Goal: Task Accomplishment & Management: Complete application form

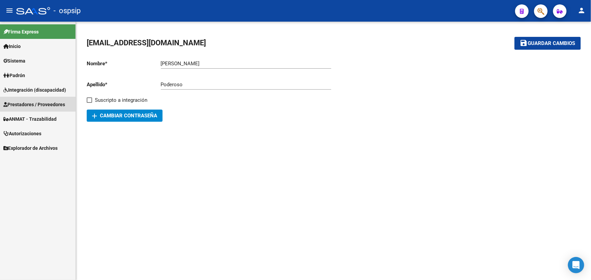
click at [28, 99] on link "Prestadores / Proveedores" at bounding box center [38, 104] width 76 height 15
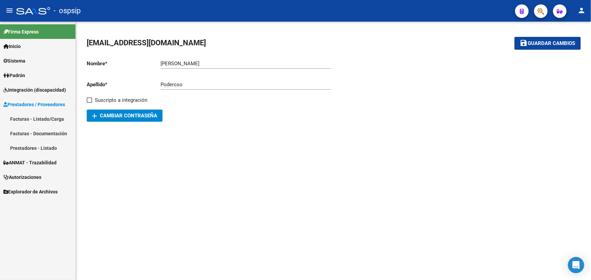
click at [27, 119] on link "Facturas - Listado/Carga" at bounding box center [38, 119] width 76 height 15
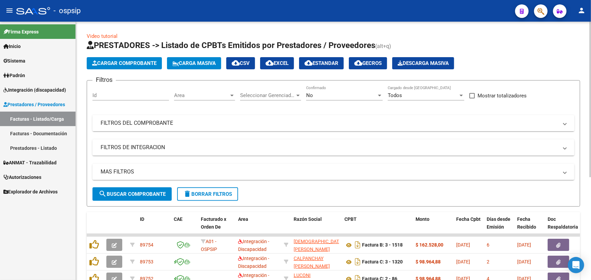
click at [246, 124] on mat-panel-title "FILTROS DEL COMPROBANTE" at bounding box center [330, 123] width 458 height 7
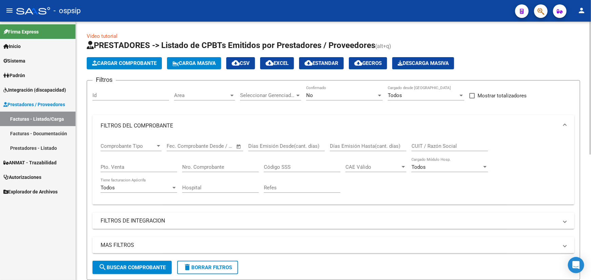
click at [221, 164] on input "Nro. Comprobante" at bounding box center [220, 167] width 77 height 6
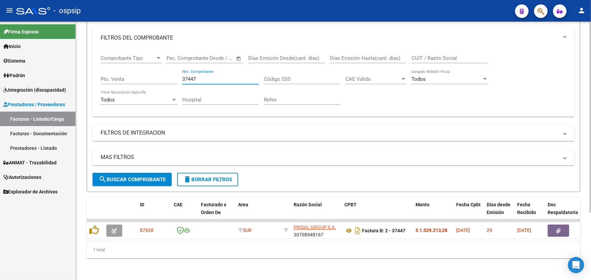
scroll to position [91, 0]
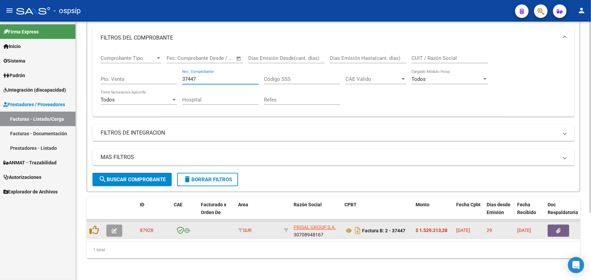
click at [565, 228] on button "button" at bounding box center [559, 231] width 22 height 12
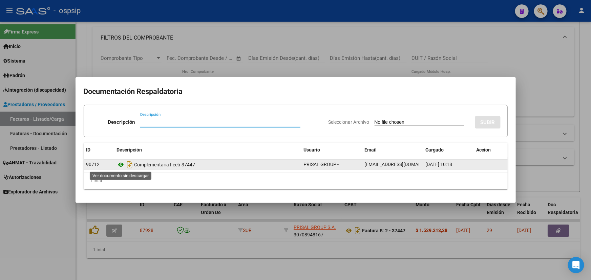
click at [120, 166] on icon at bounding box center [121, 165] width 9 height 8
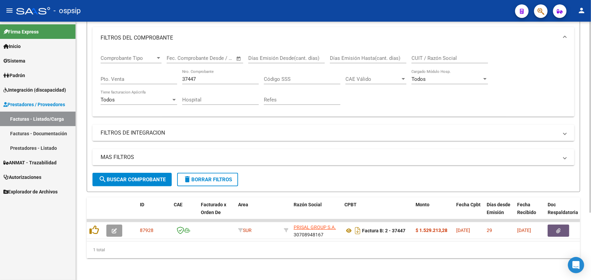
click at [195, 76] on input "37447" at bounding box center [220, 79] width 77 height 6
click at [189, 76] on input "37447" at bounding box center [220, 79] width 77 height 6
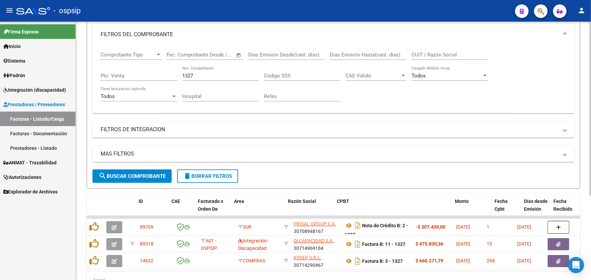
drag, startPoint x: 410, startPoint y: 207, endPoint x: 456, endPoint y: 209, distance: 46.1
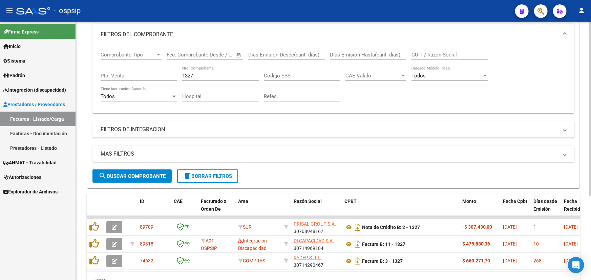
click at [193, 75] on input "1327" at bounding box center [220, 76] width 77 height 6
click at [193, 76] on input "1327" at bounding box center [220, 76] width 77 height 6
type input "1"
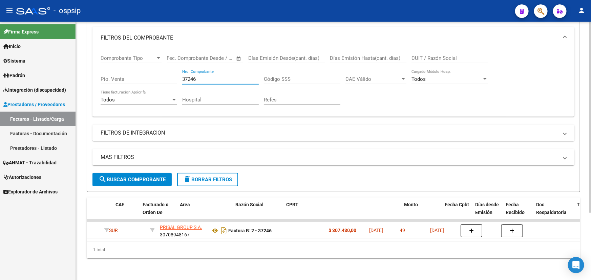
scroll to position [0, 0]
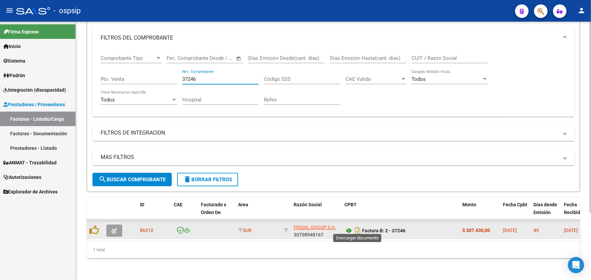
type input "37246"
click at [347, 227] on icon at bounding box center [349, 231] width 9 height 8
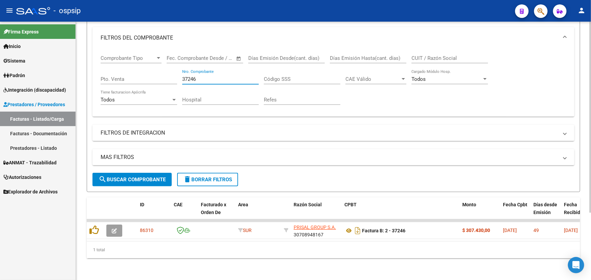
click at [188, 76] on input "37246" at bounding box center [220, 79] width 77 height 6
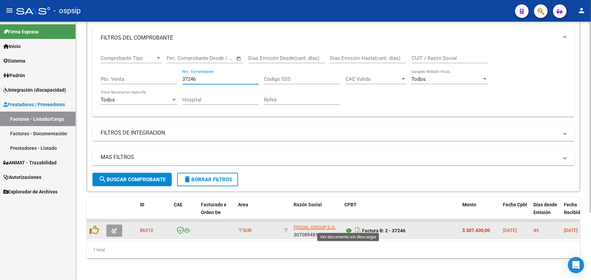
click at [350, 228] on icon at bounding box center [349, 231] width 9 height 8
click at [112, 229] on icon "button" at bounding box center [114, 231] width 5 height 5
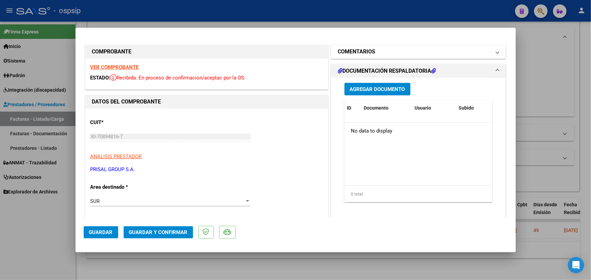
click at [376, 49] on mat-panel-title "COMENTARIOS" at bounding box center [414, 52] width 153 height 8
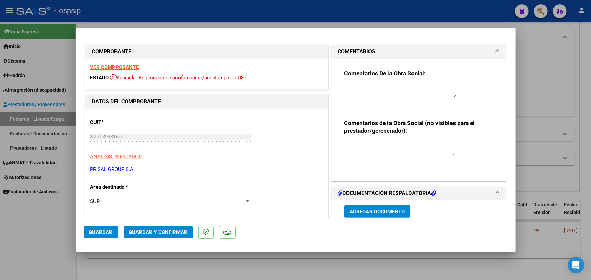
click at [377, 85] on textarea at bounding box center [401, 91] width 112 height 14
click at [371, 149] on textarea at bounding box center [401, 149] width 112 height 14
type textarea "NOTA DE CREDITO 02-00001327"
click at [108, 231] on span "Guardar" at bounding box center [101, 233] width 24 height 6
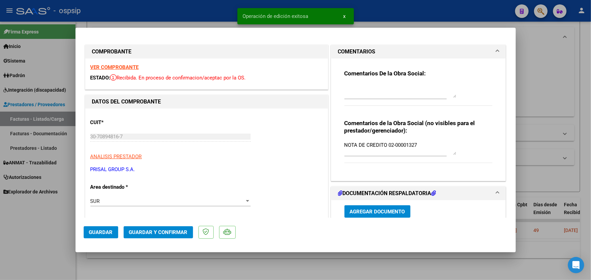
type input "$ 0,00"
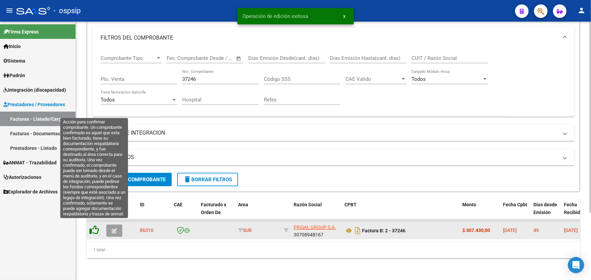
click at [98, 226] on icon at bounding box center [93, 230] width 9 height 9
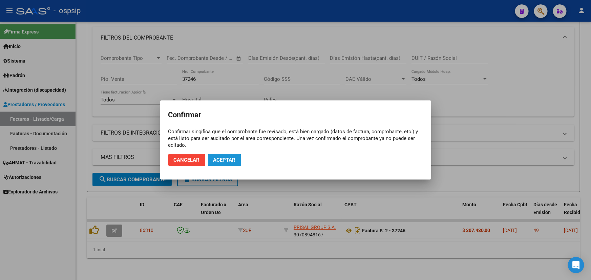
click at [235, 161] on button "Aceptar" at bounding box center [224, 160] width 33 height 12
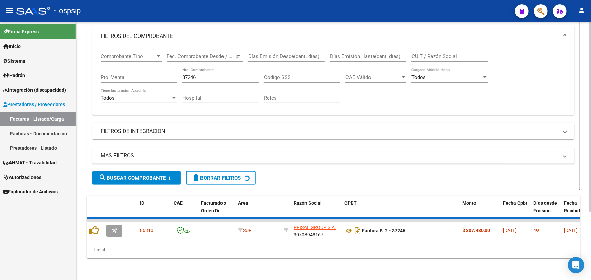
scroll to position [82, 0]
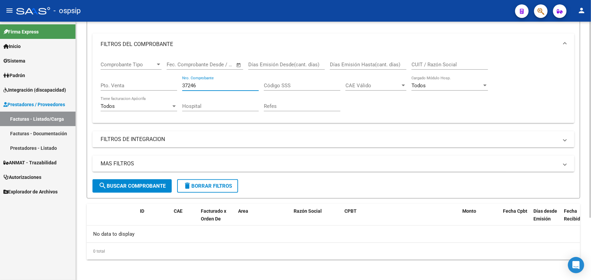
click at [188, 87] on input "37246" at bounding box center [220, 86] width 77 height 6
click at [189, 87] on input "37246" at bounding box center [220, 86] width 77 height 6
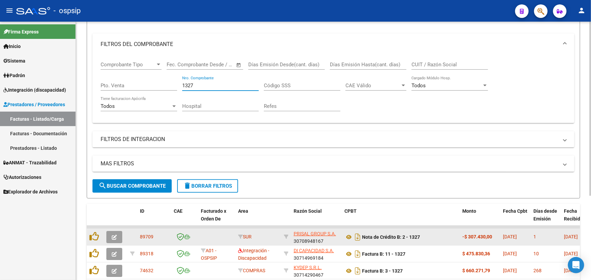
type input "1327"
click at [117, 235] on button "button" at bounding box center [114, 237] width 16 height 12
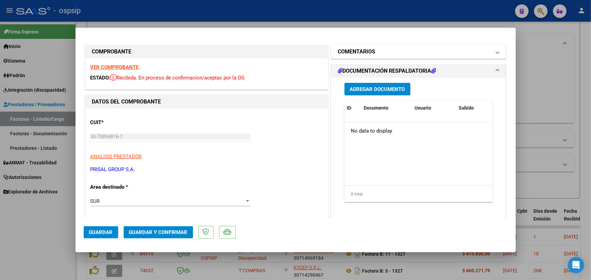
click at [376, 52] on mat-panel-title "COMENTARIOS" at bounding box center [414, 52] width 153 height 8
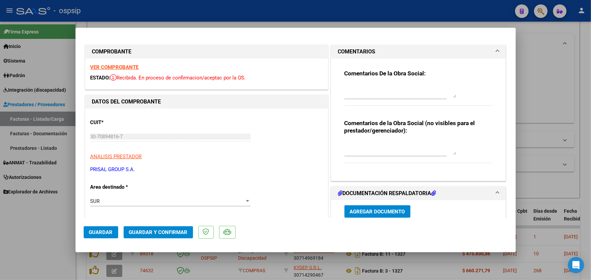
click at [373, 144] on textarea at bounding box center [401, 149] width 112 height 14
type textarea "CORRESPONDE A FC 02-00037246"
click at [142, 232] on span "Guardar y Confirmar" at bounding box center [158, 233] width 59 height 6
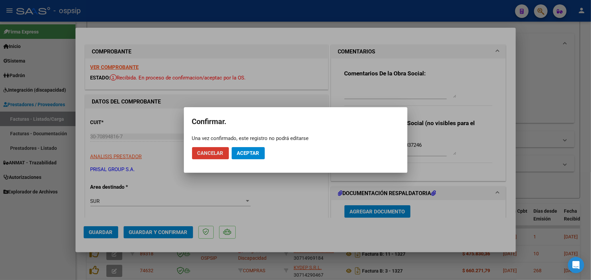
click at [242, 153] on span "Aceptar" at bounding box center [248, 153] width 22 height 6
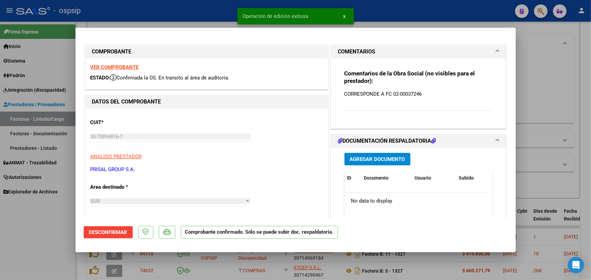
type input "$ 0,00"
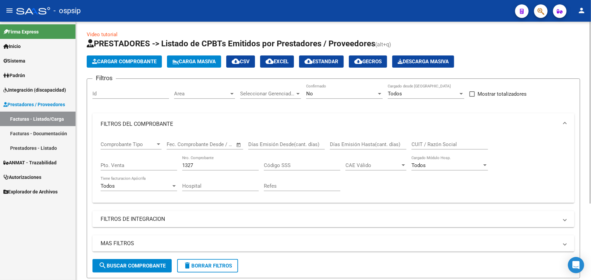
scroll to position [0, 0]
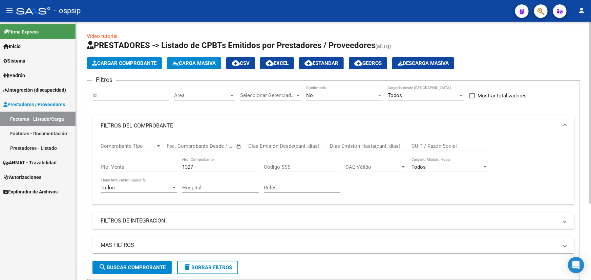
click at [351, 97] on div "No" at bounding box center [341, 95] width 70 height 6
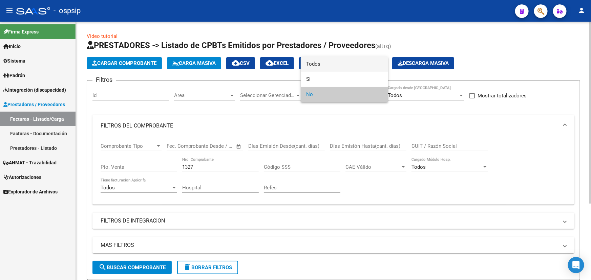
click at [350, 68] on span "Todos" at bounding box center [344, 64] width 77 height 15
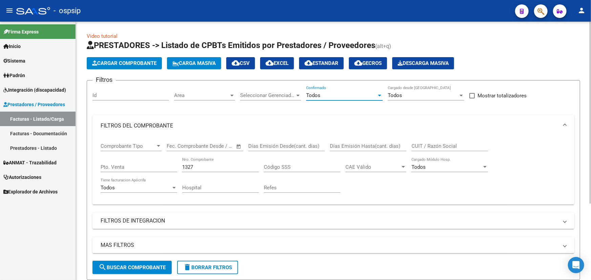
click at [146, 268] on span "search Buscar Comprobante" at bounding box center [132, 268] width 67 height 6
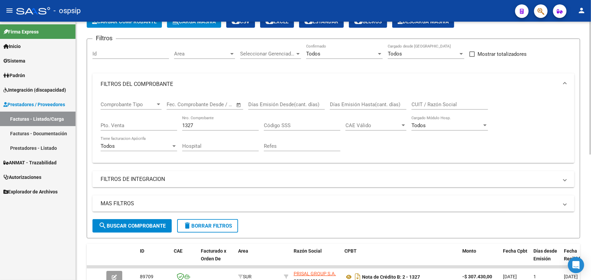
scroll to position [185, 0]
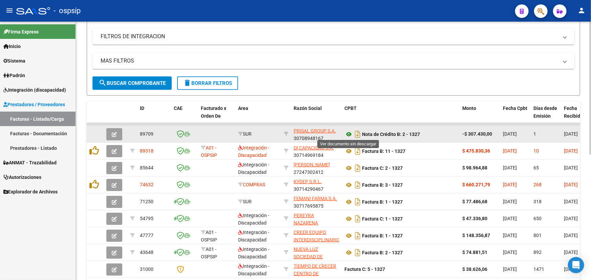
click at [346, 133] on icon at bounding box center [349, 134] width 9 height 8
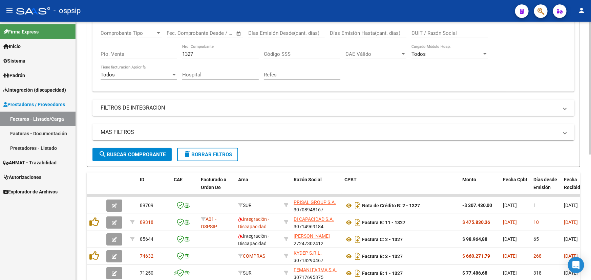
scroll to position [92, 0]
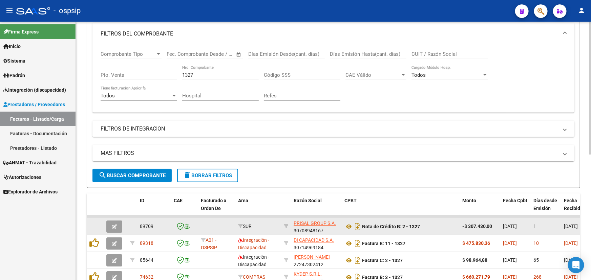
click at [140, 224] on span "89709" at bounding box center [147, 226] width 14 height 5
copy span "89709"
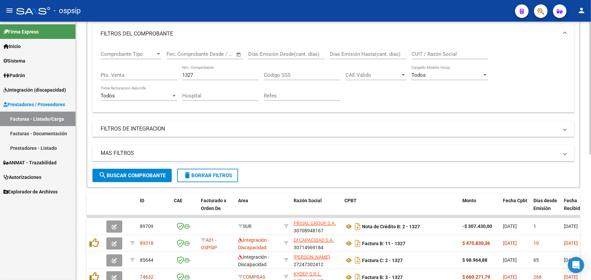
click at [186, 73] on input "1327" at bounding box center [220, 75] width 77 height 6
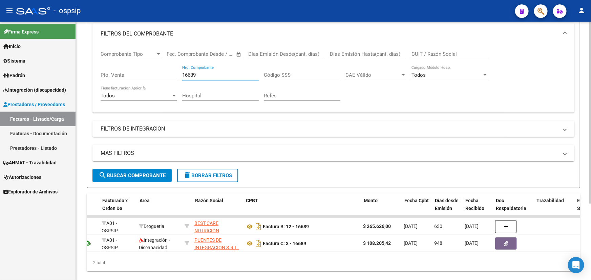
scroll to position [0, 98]
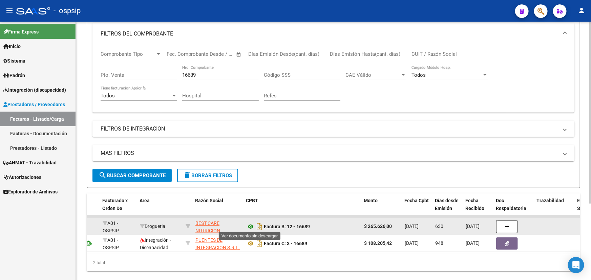
click at [249, 226] on icon at bounding box center [250, 227] width 9 height 8
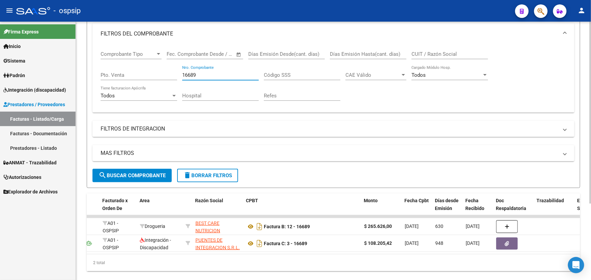
click at [186, 77] on input "16689" at bounding box center [220, 75] width 77 height 6
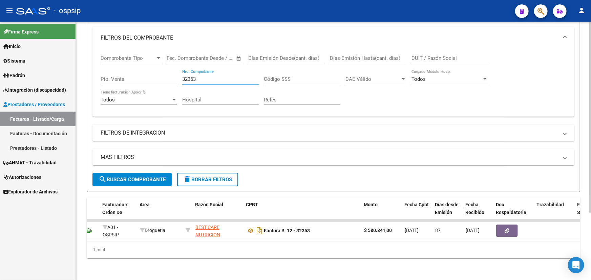
scroll to position [91, 0]
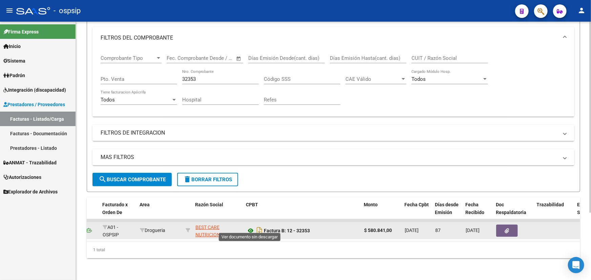
click at [250, 227] on icon at bounding box center [250, 231] width 9 height 8
click at [501, 225] on button "button" at bounding box center [507, 231] width 22 height 12
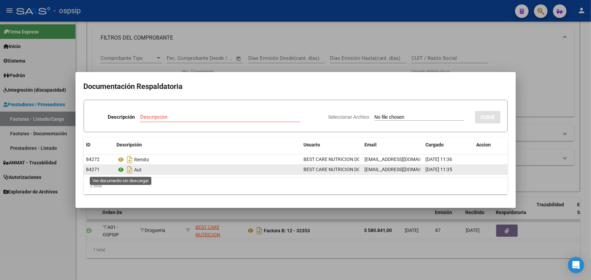
click at [123, 169] on icon at bounding box center [121, 170] width 9 height 8
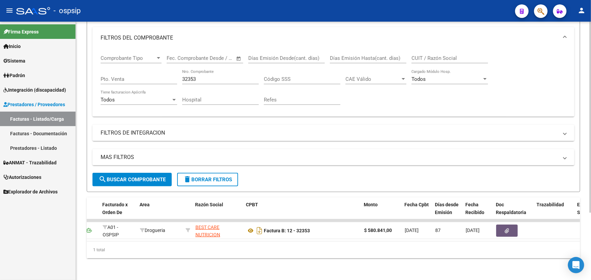
click at [185, 76] on input "32353" at bounding box center [220, 79] width 77 height 6
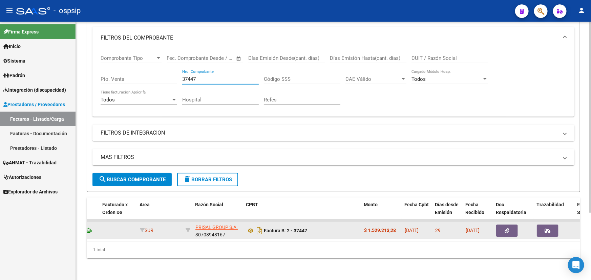
click at [505, 229] on icon "button" at bounding box center [507, 231] width 4 height 5
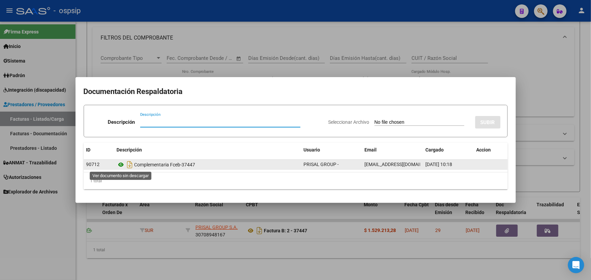
click at [119, 165] on icon at bounding box center [121, 165] width 9 height 8
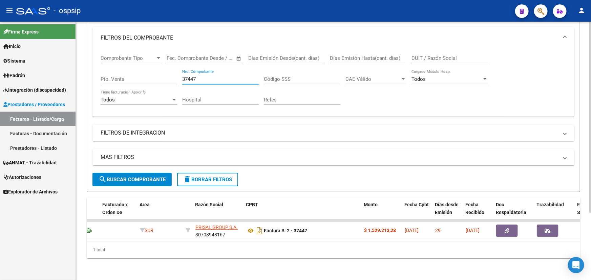
click at [185, 76] on input "37447" at bounding box center [220, 79] width 77 height 6
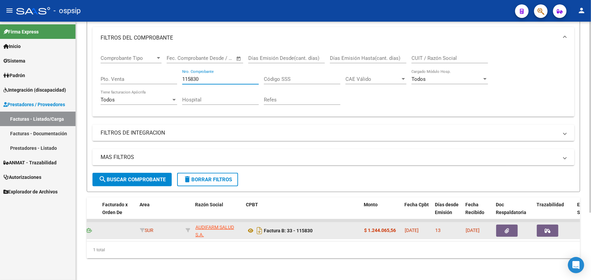
type input "115830"
click at [508, 229] on icon "button" at bounding box center [507, 231] width 4 height 5
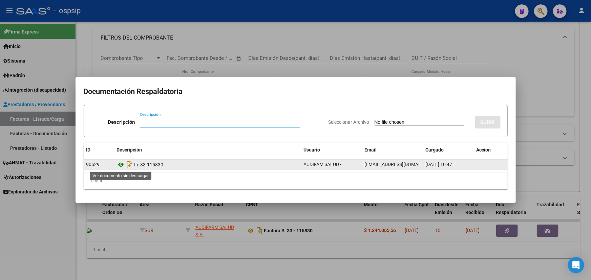
click at [121, 165] on icon at bounding box center [121, 165] width 9 height 8
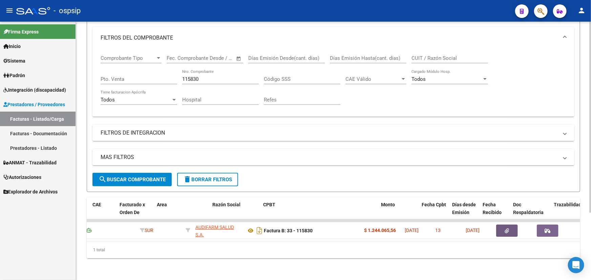
scroll to position [0, 0]
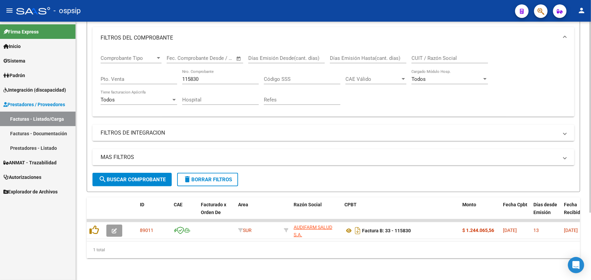
click at [192, 76] on input "115830" at bounding box center [220, 79] width 77 height 6
type input "37447"
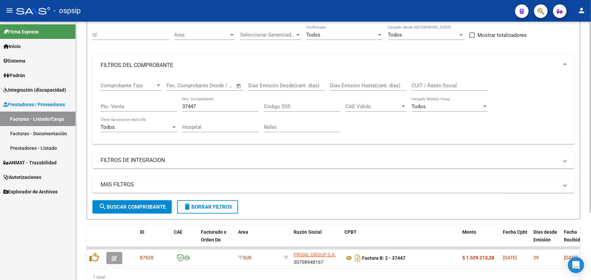
click at [226, 178] on mat-expansion-panel-header "MAS FILTROS" at bounding box center [333, 185] width 482 height 16
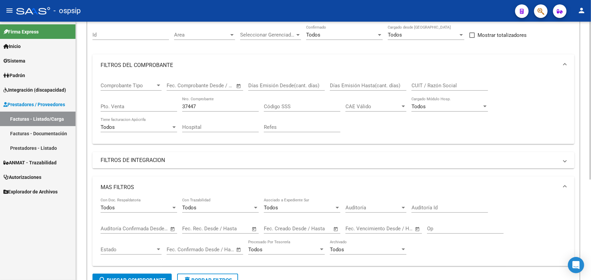
click at [184, 158] on mat-panel-title "FILTROS DE INTEGRACION" at bounding box center [330, 160] width 458 height 7
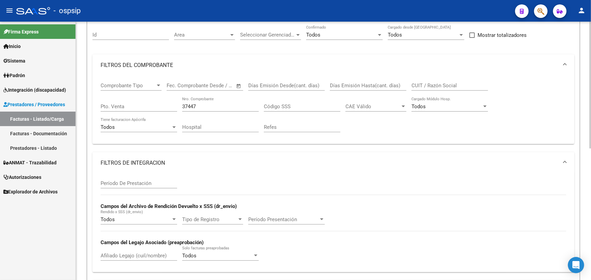
click at [186, 160] on mat-panel-title "FILTROS DE INTEGRACION" at bounding box center [330, 163] width 458 height 7
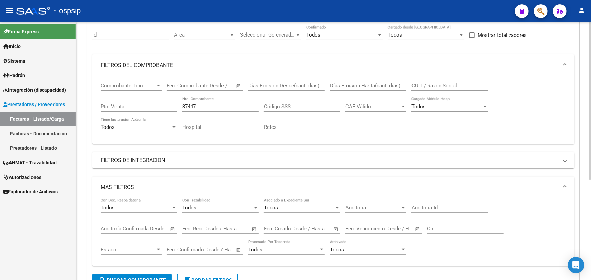
click at [146, 188] on mat-panel-title "MAS FILTROS" at bounding box center [330, 187] width 458 height 7
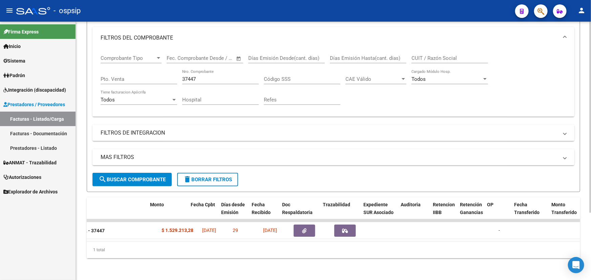
scroll to position [0, 300]
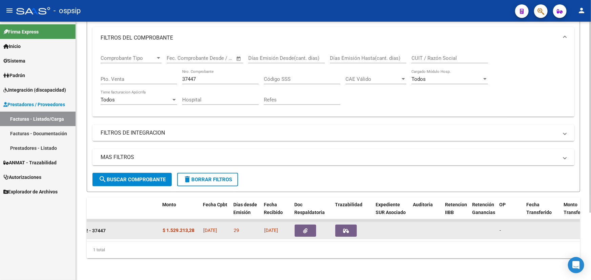
click at [301, 226] on button "button" at bounding box center [306, 231] width 22 height 12
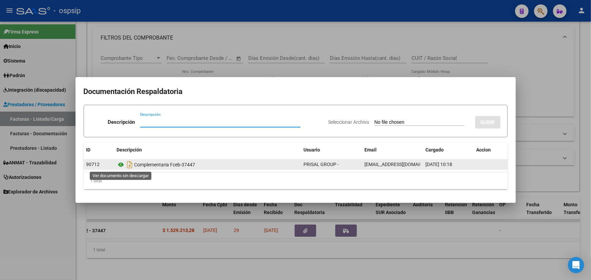
click at [118, 165] on icon at bounding box center [121, 165] width 9 height 8
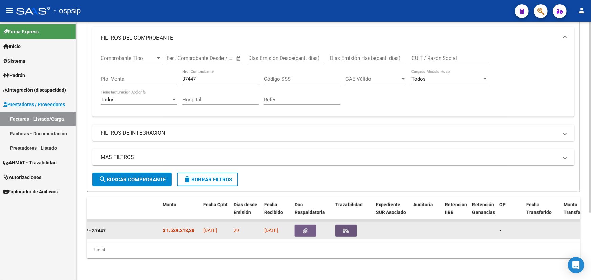
click at [345, 229] on icon "button" at bounding box center [346, 231] width 6 height 5
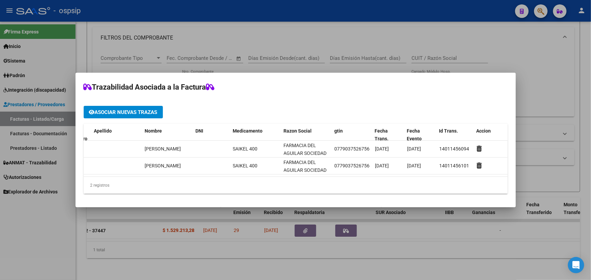
scroll to position [0, 0]
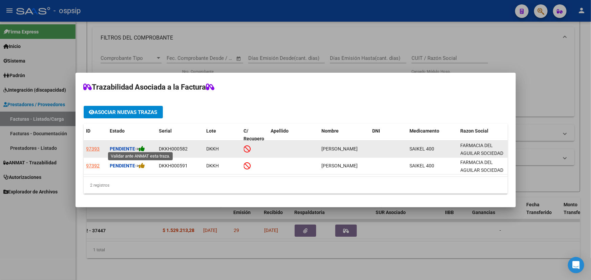
click at [145, 146] on icon at bounding box center [142, 149] width 6 height 6
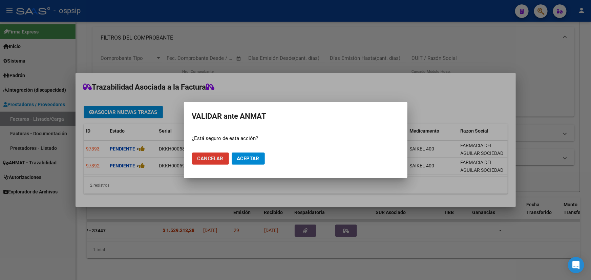
click at [240, 155] on button "Aceptar" at bounding box center [248, 159] width 33 height 12
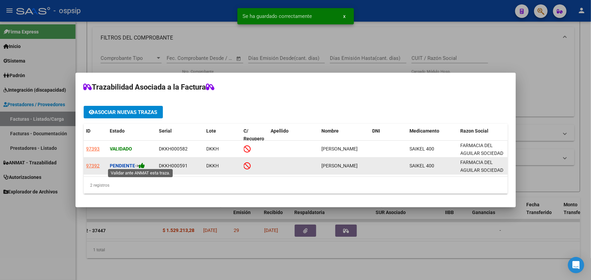
click at [145, 164] on icon at bounding box center [142, 166] width 6 height 6
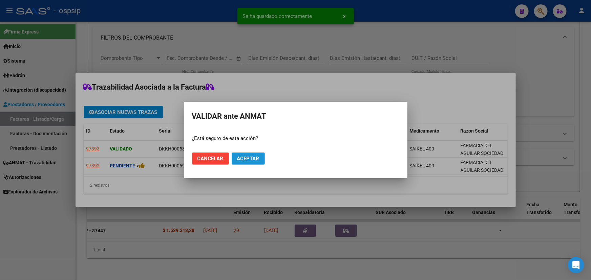
click at [247, 154] on button "Aceptar" at bounding box center [248, 159] width 33 height 12
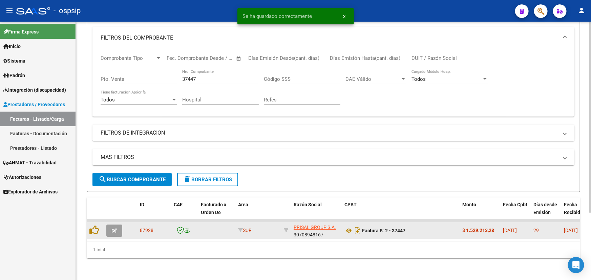
click at [117, 225] on button "button" at bounding box center [114, 231] width 16 height 12
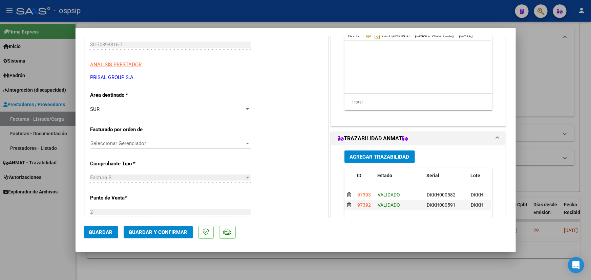
scroll to position [123, 0]
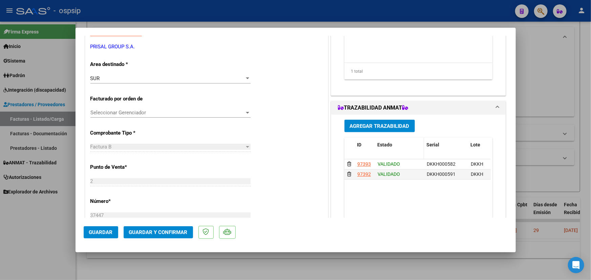
type input "$ 0,00"
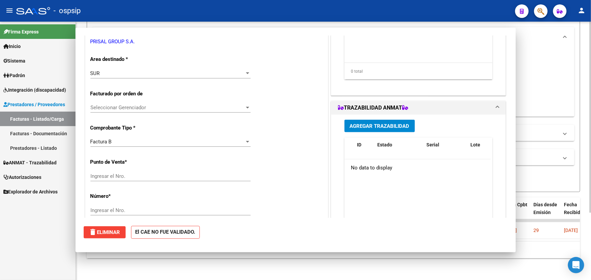
scroll to position [0, 0]
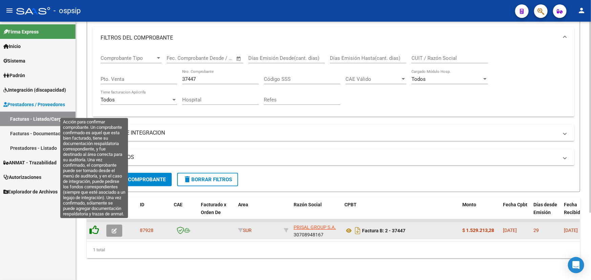
click at [95, 226] on icon at bounding box center [93, 230] width 9 height 9
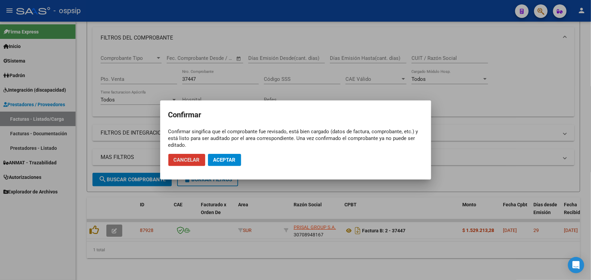
click at [232, 159] on span "Aceptar" at bounding box center [224, 160] width 22 height 6
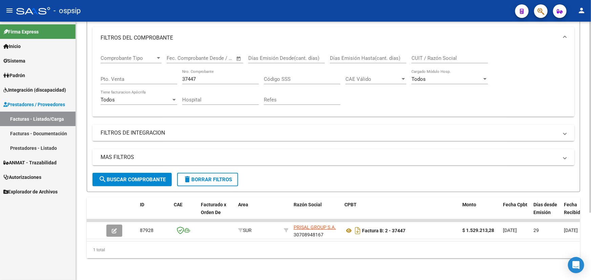
click at [189, 76] on input "37447" at bounding box center [220, 79] width 77 height 6
click at [196, 76] on input "36802" at bounding box center [220, 79] width 77 height 6
click at [183, 76] on input "36802" at bounding box center [220, 79] width 77 height 6
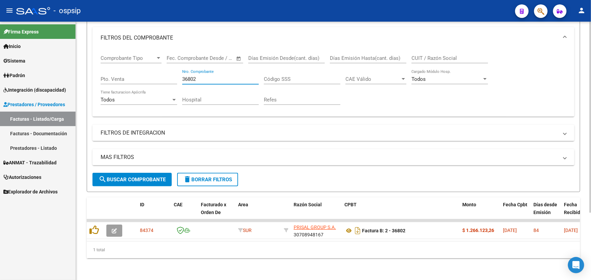
type input "36802"
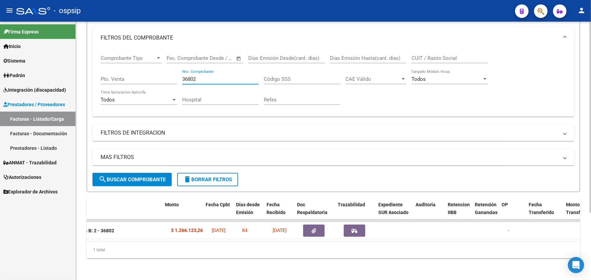
scroll to position [0, 374]
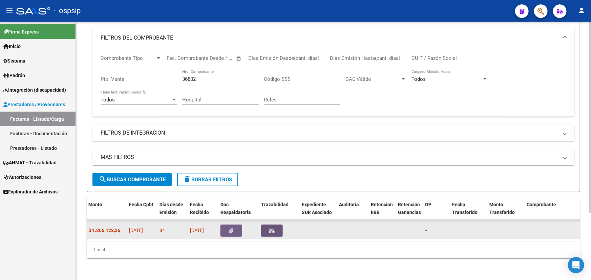
click at [274, 229] on icon "button" at bounding box center [272, 231] width 6 height 5
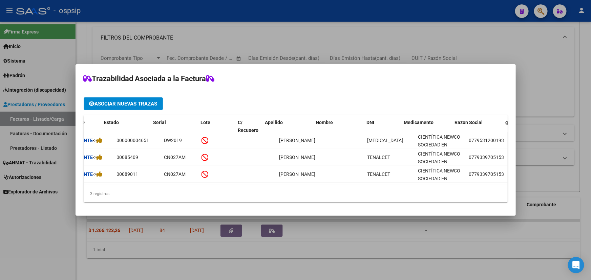
scroll to position [0, 0]
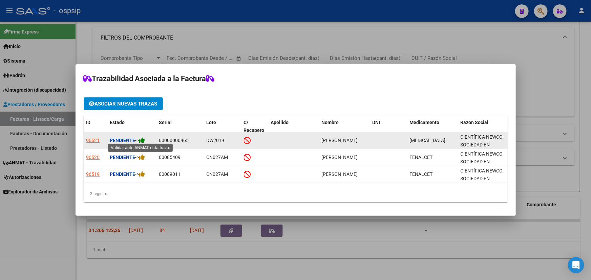
click at [145, 138] on icon at bounding box center [142, 140] width 6 height 6
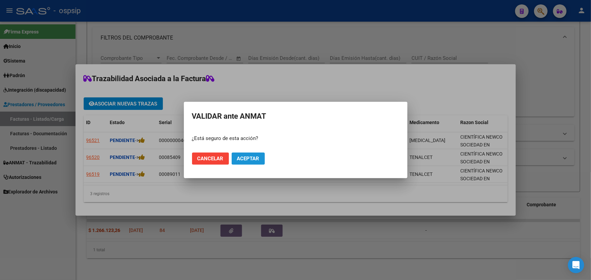
click at [245, 158] on span "Aceptar" at bounding box center [248, 159] width 22 height 6
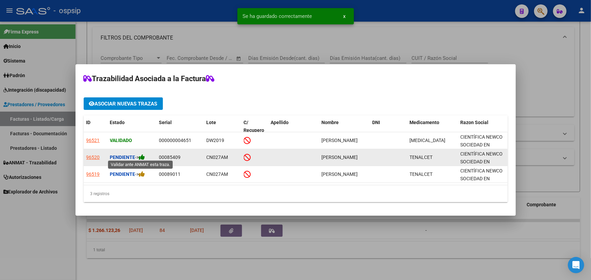
click at [145, 154] on icon at bounding box center [142, 157] width 6 height 6
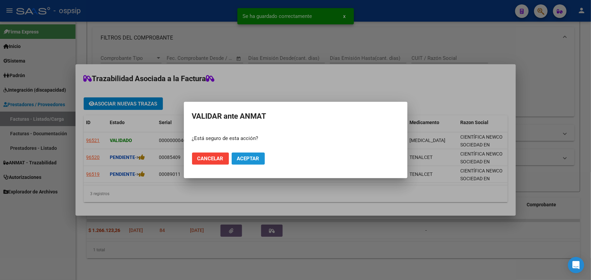
click at [248, 156] on span "Aceptar" at bounding box center [248, 159] width 22 height 6
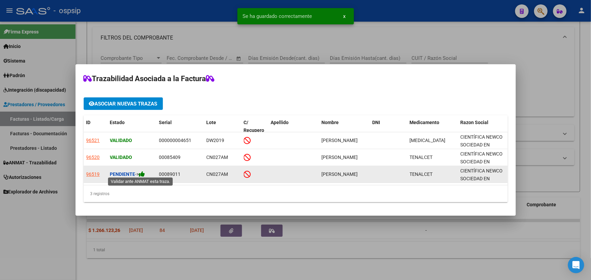
click at [145, 171] on icon at bounding box center [142, 174] width 6 height 6
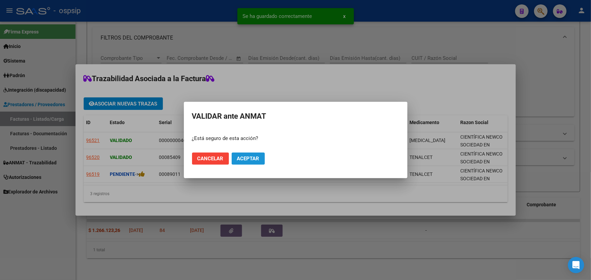
click at [259, 157] on button "Aceptar" at bounding box center [248, 159] width 33 height 12
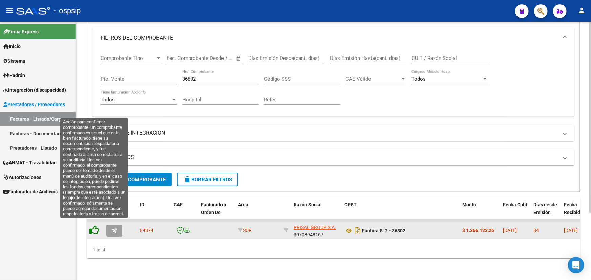
click at [96, 226] on icon at bounding box center [93, 230] width 9 height 9
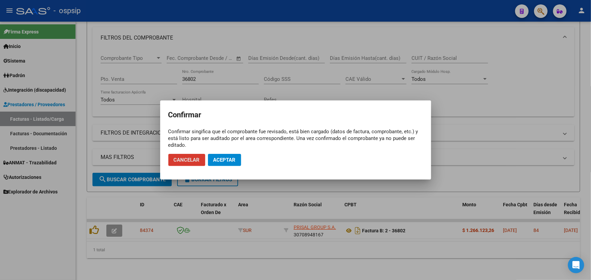
click at [236, 164] on button "Aceptar" at bounding box center [224, 160] width 33 height 12
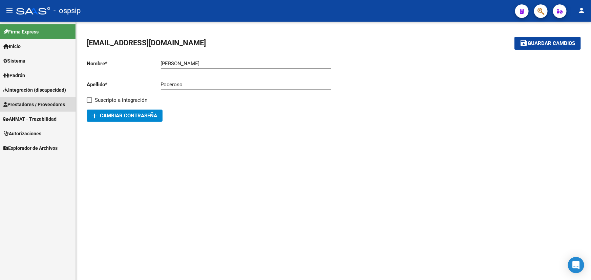
click at [45, 105] on span "Prestadores / Proveedores" at bounding box center [34, 104] width 62 height 7
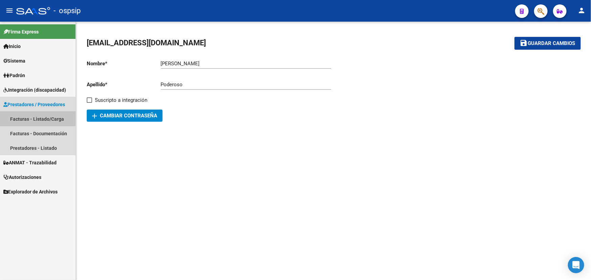
click at [27, 118] on link "Facturas - Listado/Carga" at bounding box center [38, 119] width 76 height 15
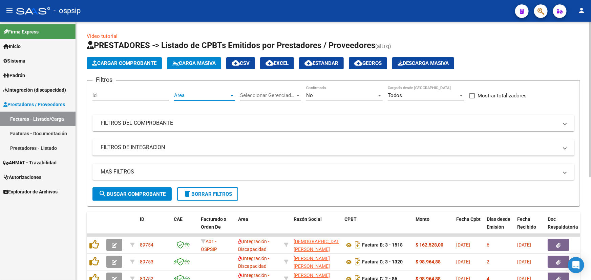
click at [190, 92] on span "Area" at bounding box center [201, 95] width 55 height 6
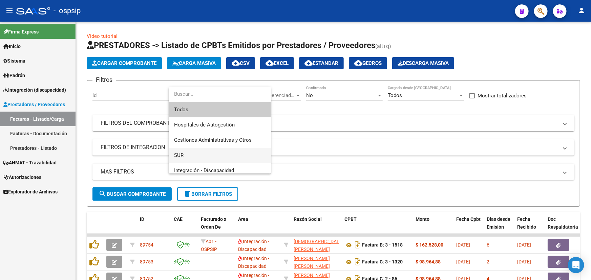
click at [190, 160] on span "SUR" at bounding box center [219, 155] width 91 height 15
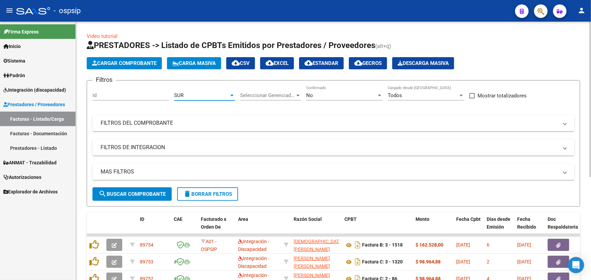
click at [147, 191] on span "search Buscar Comprobante" at bounding box center [132, 194] width 67 height 6
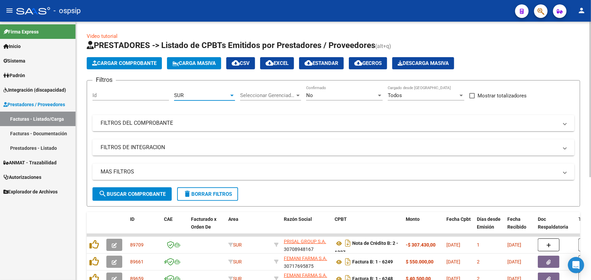
click at [209, 95] on div "SUR" at bounding box center [201, 95] width 55 height 6
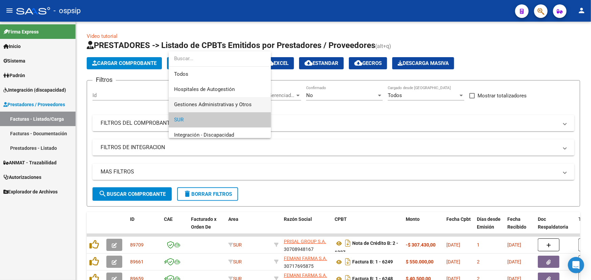
scroll to position [25, 0]
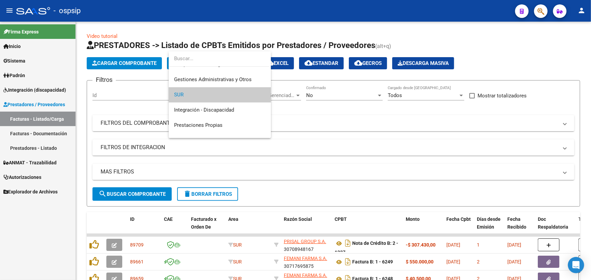
click at [200, 196] on div at bounding box center [295, 140] width 591 height 280
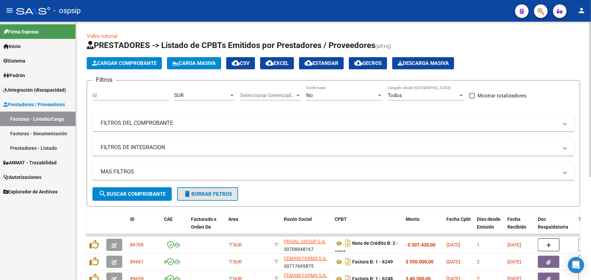
click at [205, 191] on span "delete Borrar Filtros" at bounding box center [207, 194] width 49 height 6
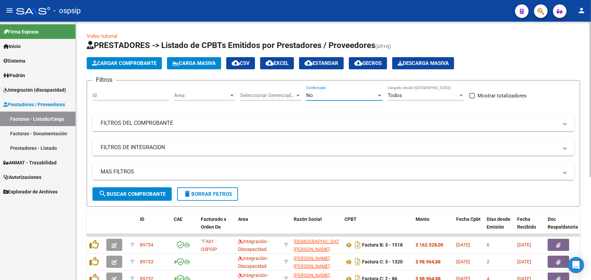
click at [346, 94] on div "No" at bounding box center [341, 95] width 70 height 6
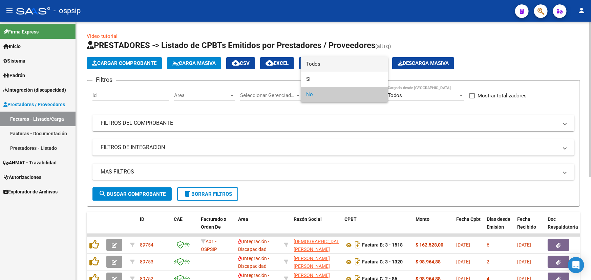
click at [340, 64] on span "Todos" at bounding box center [344, 64] width 77 height 15
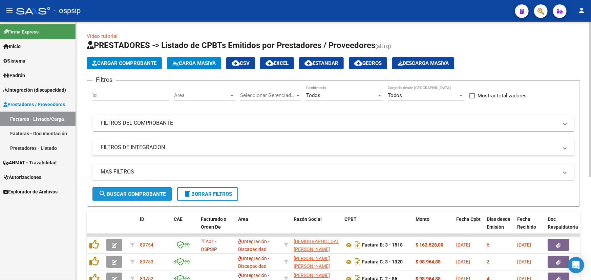
click at [144, 191] on span "search Buscar Comprobante" at bounding box center [132, 194] width 67 height 6
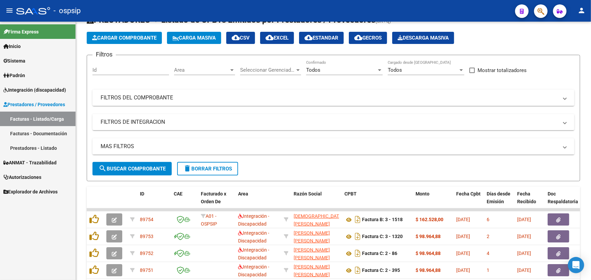
scroll to position [0, 0]
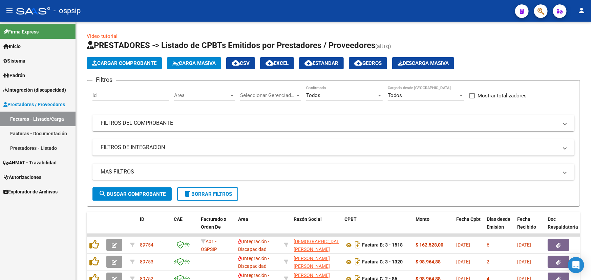
click at [34, 179] on span "Autorizaciones" at bounding box center [22, 177] width 38 height 7
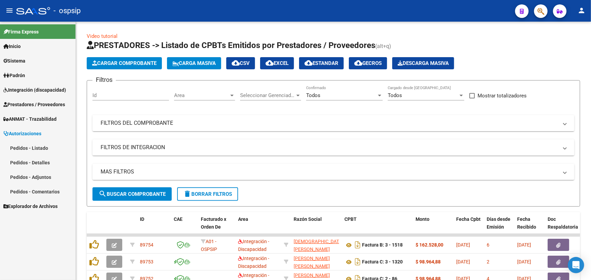
click at [35, 147] on link "Pedidos - Listado" at bounding box center [38, 148] width 76 height 15
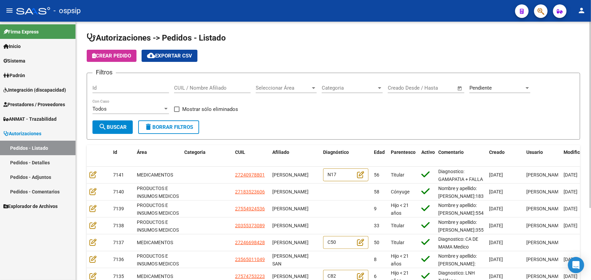
click at [508, 85] on div "Pendiente" at bounding box center [497, 88] width 55 height 6
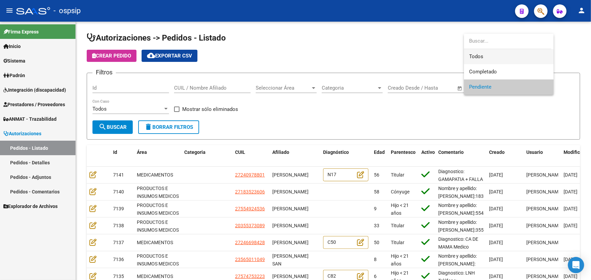
click at [500, 57] on span "Todos" at bounding box center [509, 56] width 79 height 15
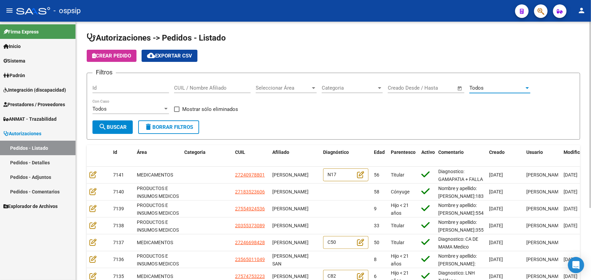
click at [108, 85] on input "Id" at bounding box center [130, 88] width 77 height 6
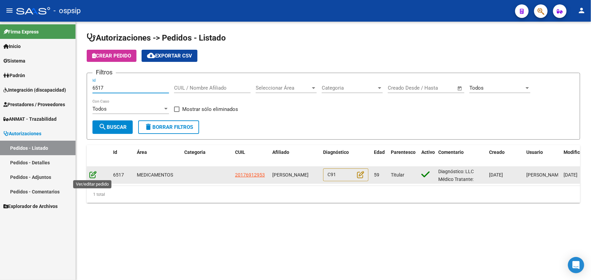
type input "6517"
click at [96, 173] on icon at bounding box center [92, 174] width 7 height 7
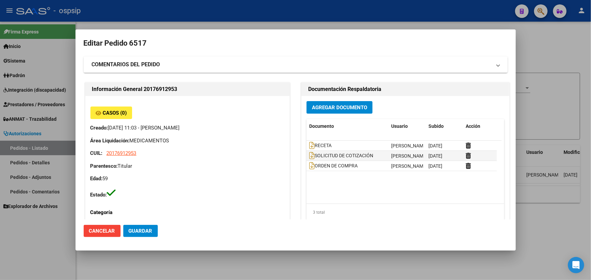
type input "[GEOGRAPHIC_DATA], [GEOGRAPHIC_DATA][PERSON_NAME], BATALLA DE [GEOGRAPHIC_DATA]…"
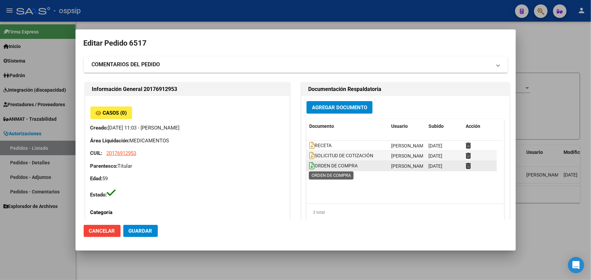
click at [309, 167] on icon at bounding box center [311, 165] width 5 height 7
click at [310, 165] on icon at bounding box center [311, 165] width 5 height 7
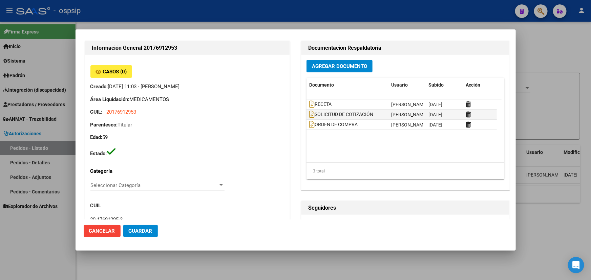
scroll to position [30, 0]
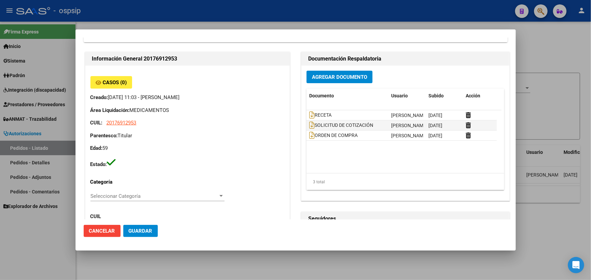
click at [423, 263] on div at bounding box center [295, 140] width 591 height 280
